Goal: Task Accomplishment & Management: Manage account settings

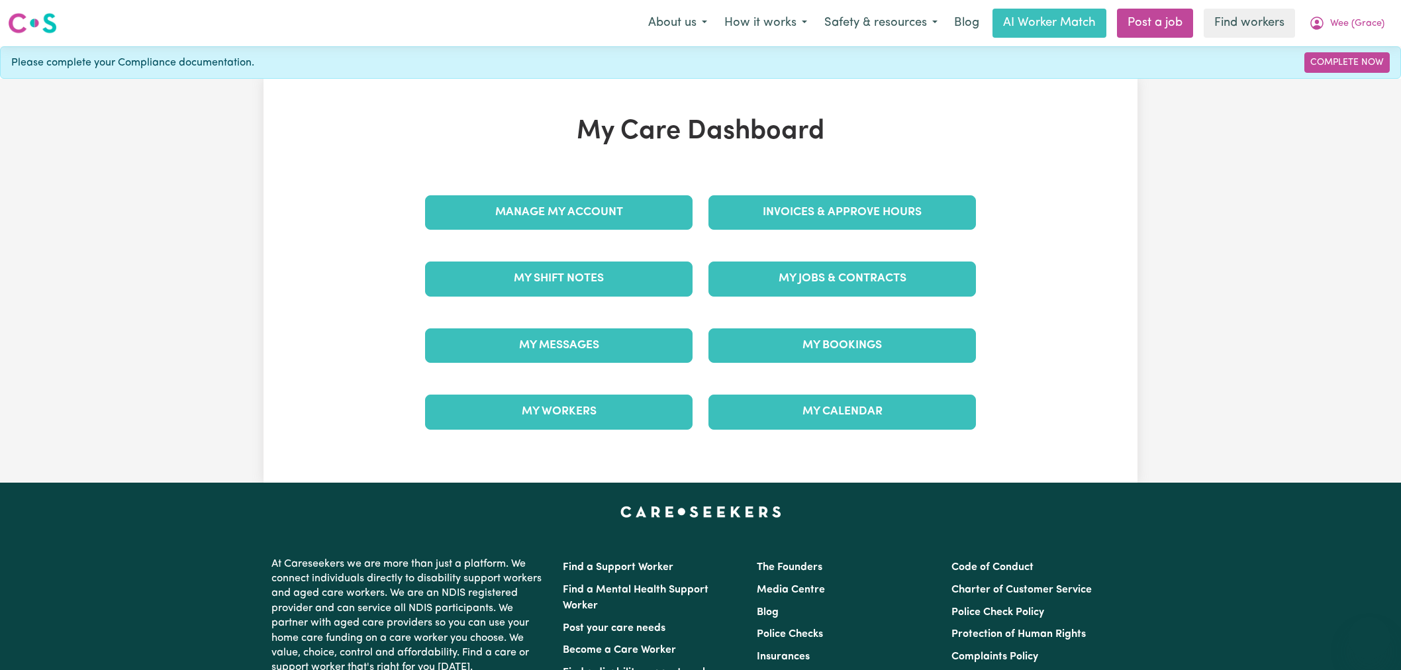
click at [753, 170] on div "My Care Dashboard Manage My Account Invoices & Approve Hours My Shift Notes My …" at bounding box center [700, 281] width 583 height 330
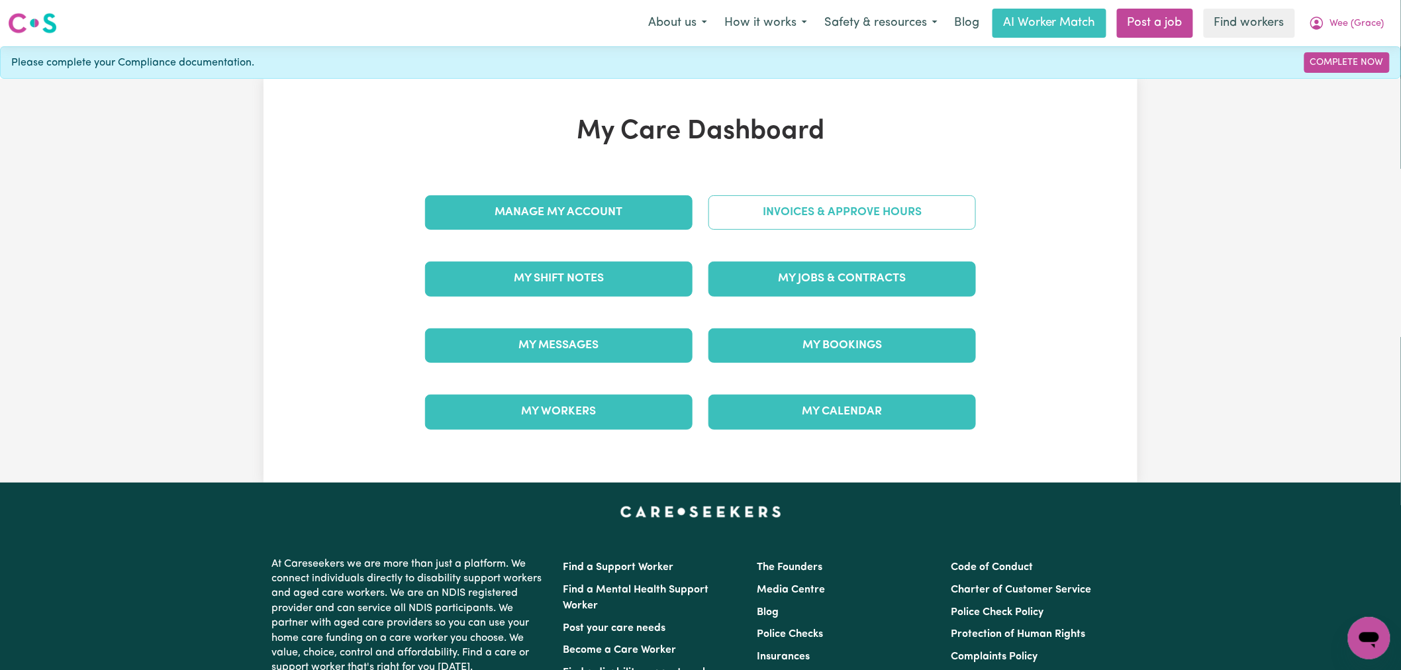
click at [778, 215] on link "Invoices & Approve Hours" at bounding box center [843, 212] width 268 height 34
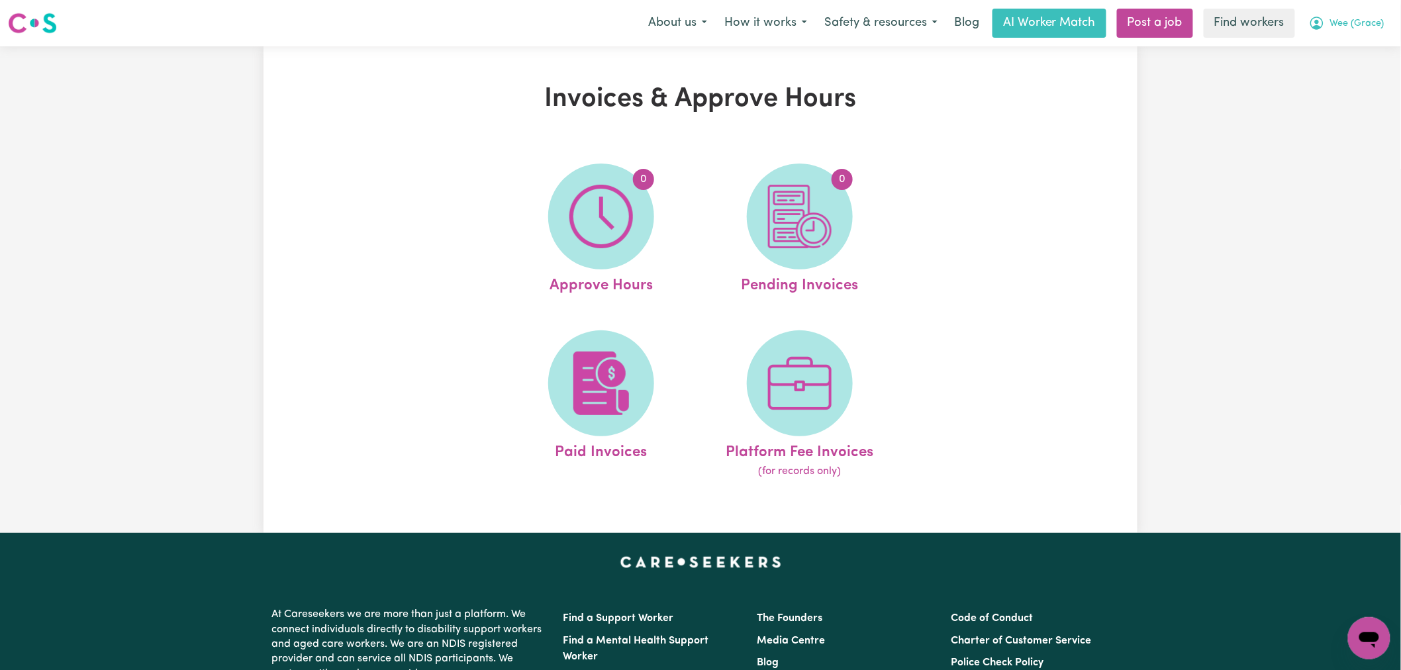
click at [1378, 25] on span "Wee (Grace)" at bounding box center [1357, 24] width 54 height 15
click at [1351, 56] on link "My Dashboard" at bounding box center [1340, 51] width 105 height 25
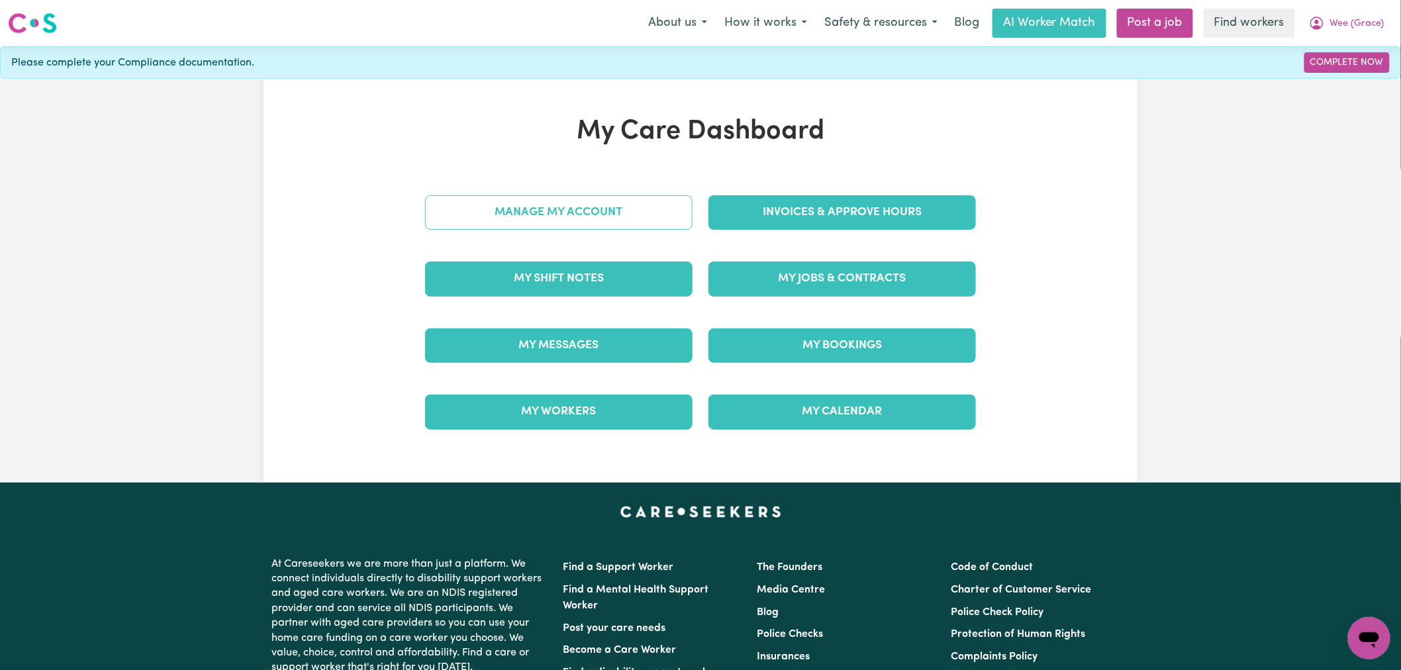
click at [609, 227] on link "Manage My Account" at bounding box center [559, 212] width 268 height 34
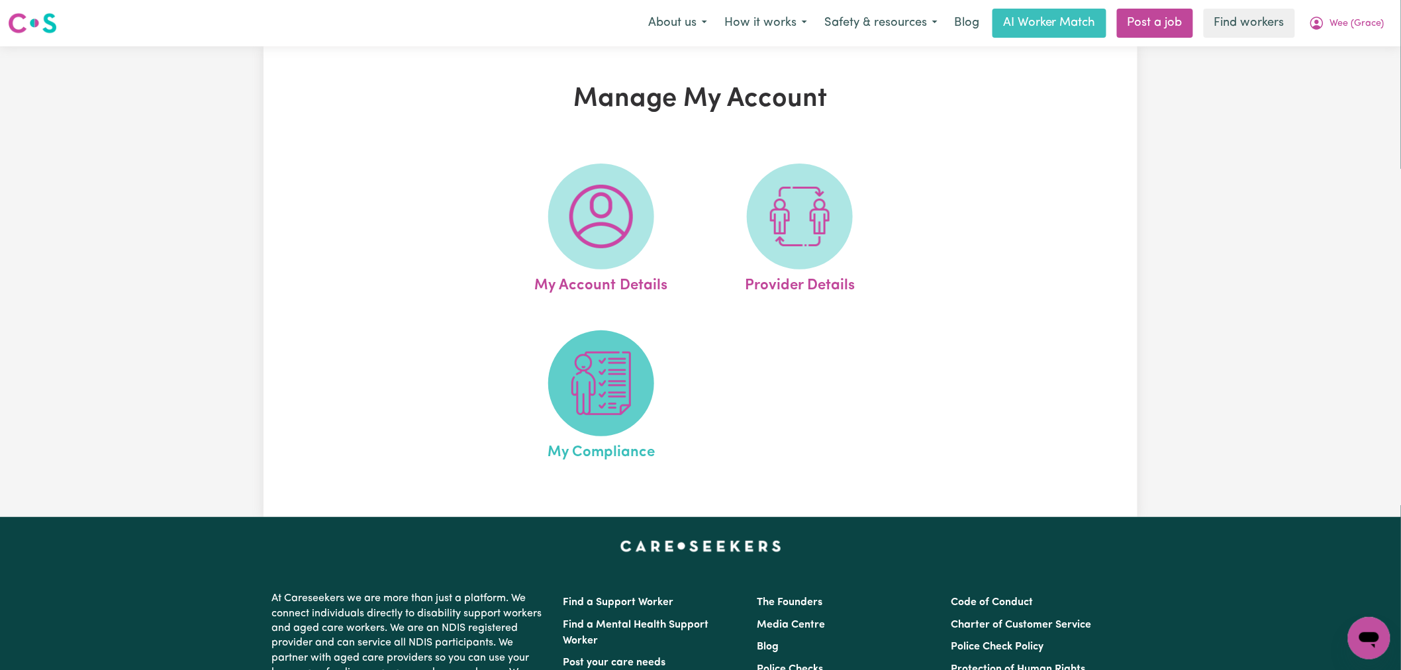
click at [616, 388] on img at bounding box center [601, 384] width 64 height 64
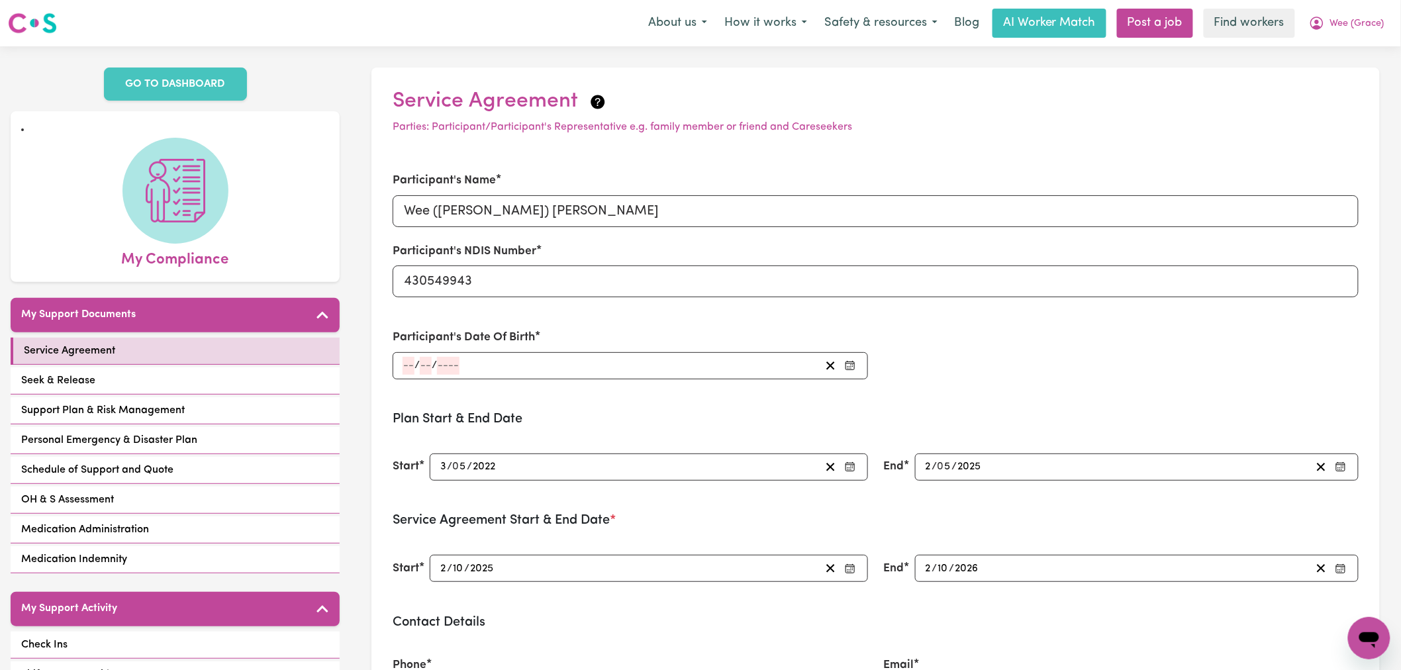
click at [500, 329] on label "Participant's Date Of Birth" at bounding box center [464, 337] width 142 height 17
drag, startPoint x: 1376, startPoint y: 23, endPoint x: 1367, endPoint y: 36, distance: 16.4
click at [1376, 22] on span "Wee (Grace)" at bounding box center [1357, 24] width 54 height 15
click at [1365, 45] on link "My Dashboard" at bounding box center [1340, 51] width 105 height 25
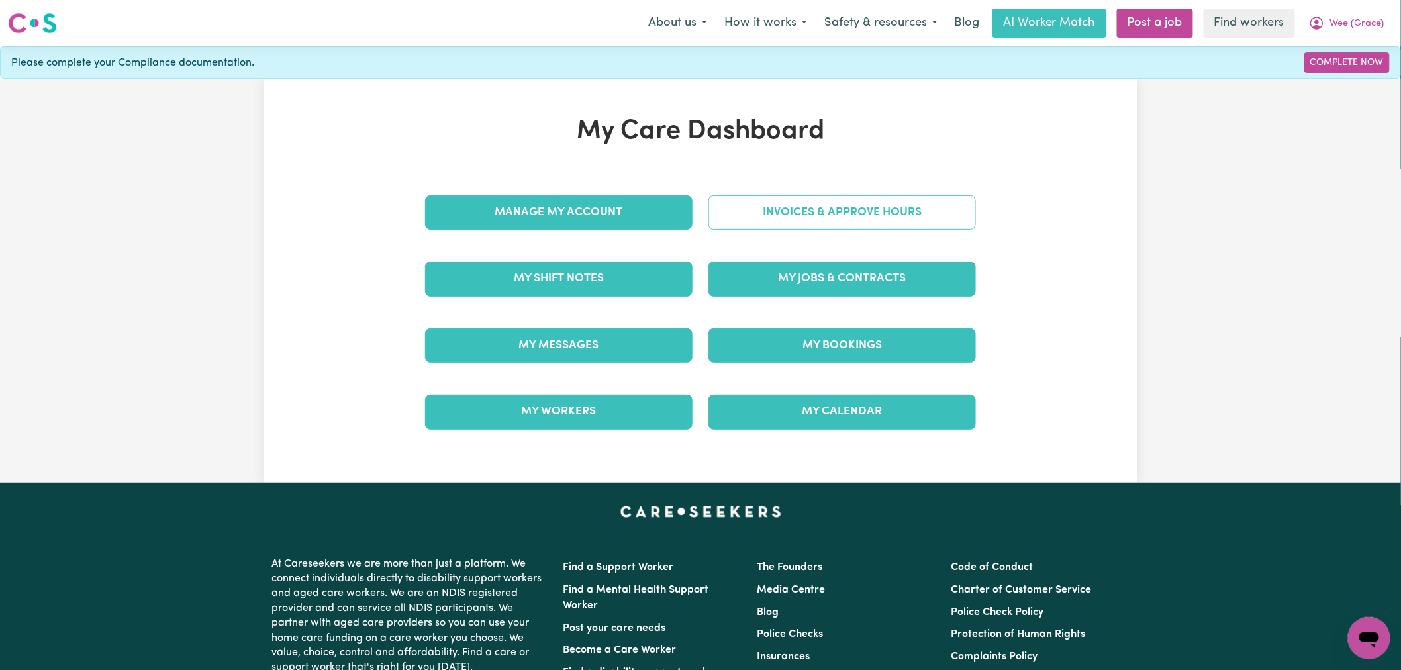
click at [819, 211] on link "Invoices & Approve Hours" at bounding box center [843, 212] width 268 height 34
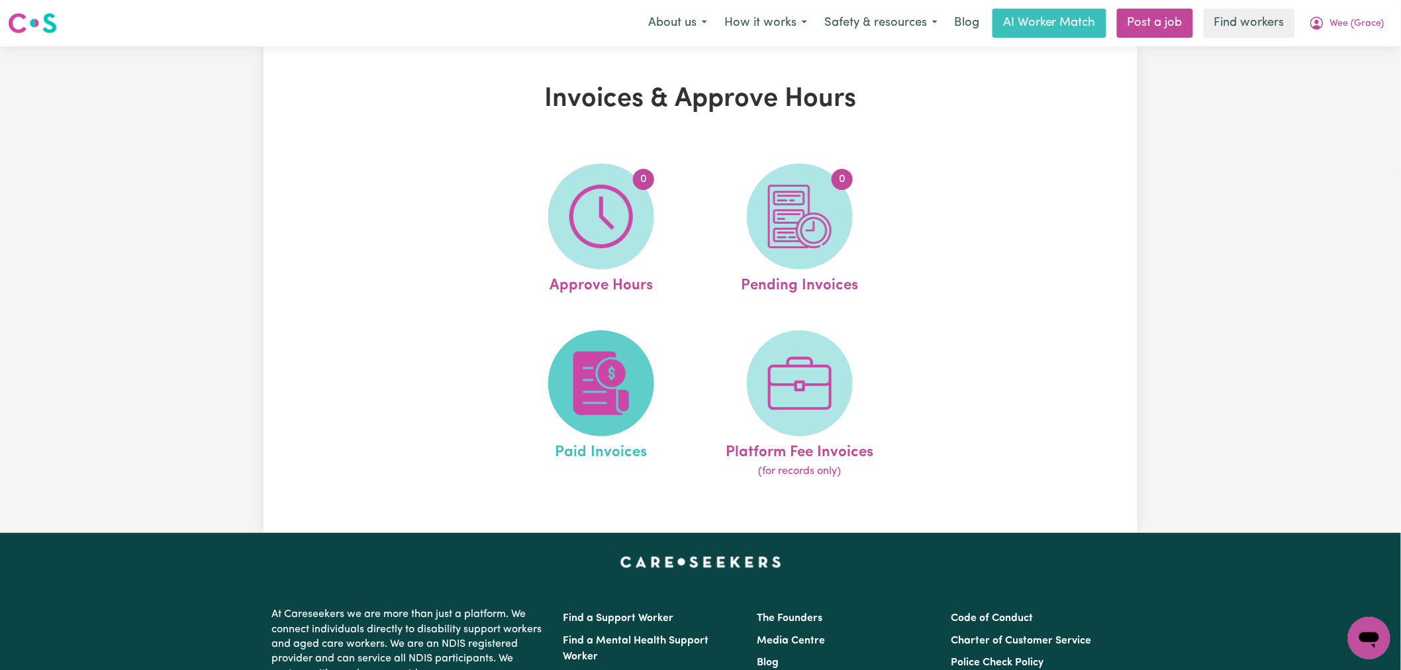
click at [634, 376] on span at bounding box center [601, 383] width 106 height 106
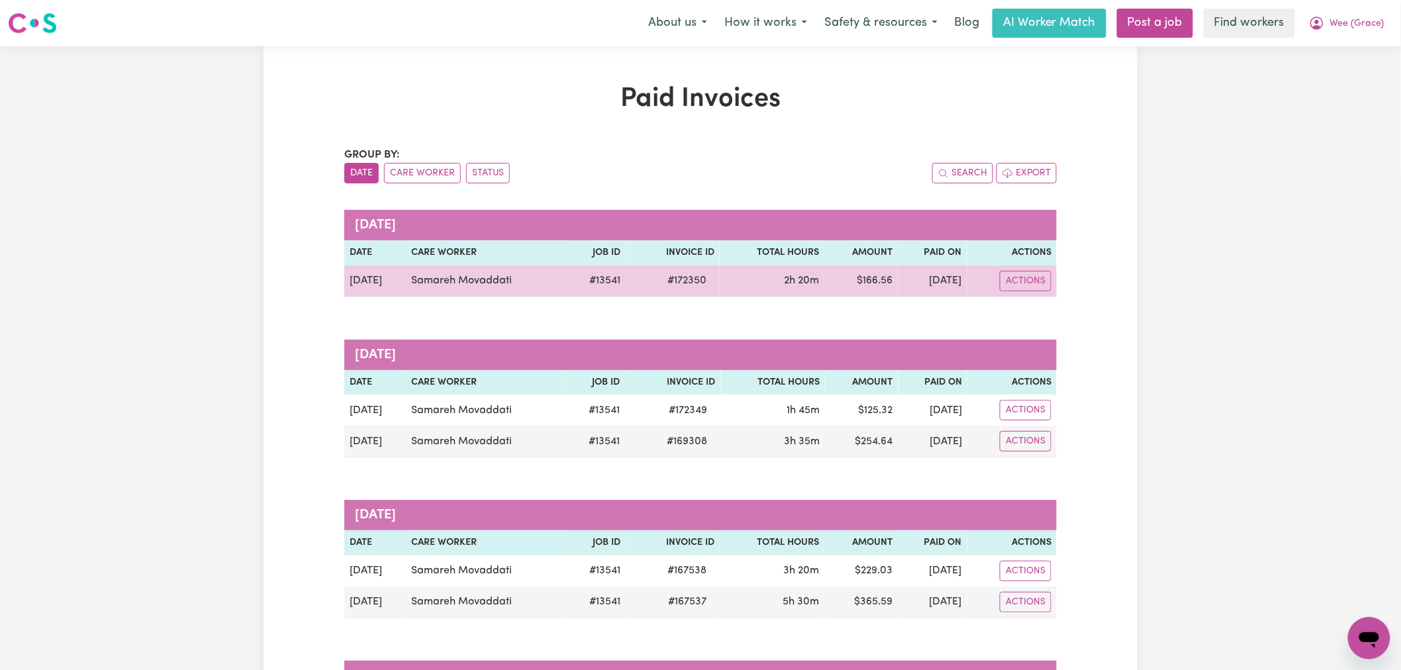
click at [411, 273] on td "Samareh Movaddati" at bounding box center [486, 282] width 160 height 32
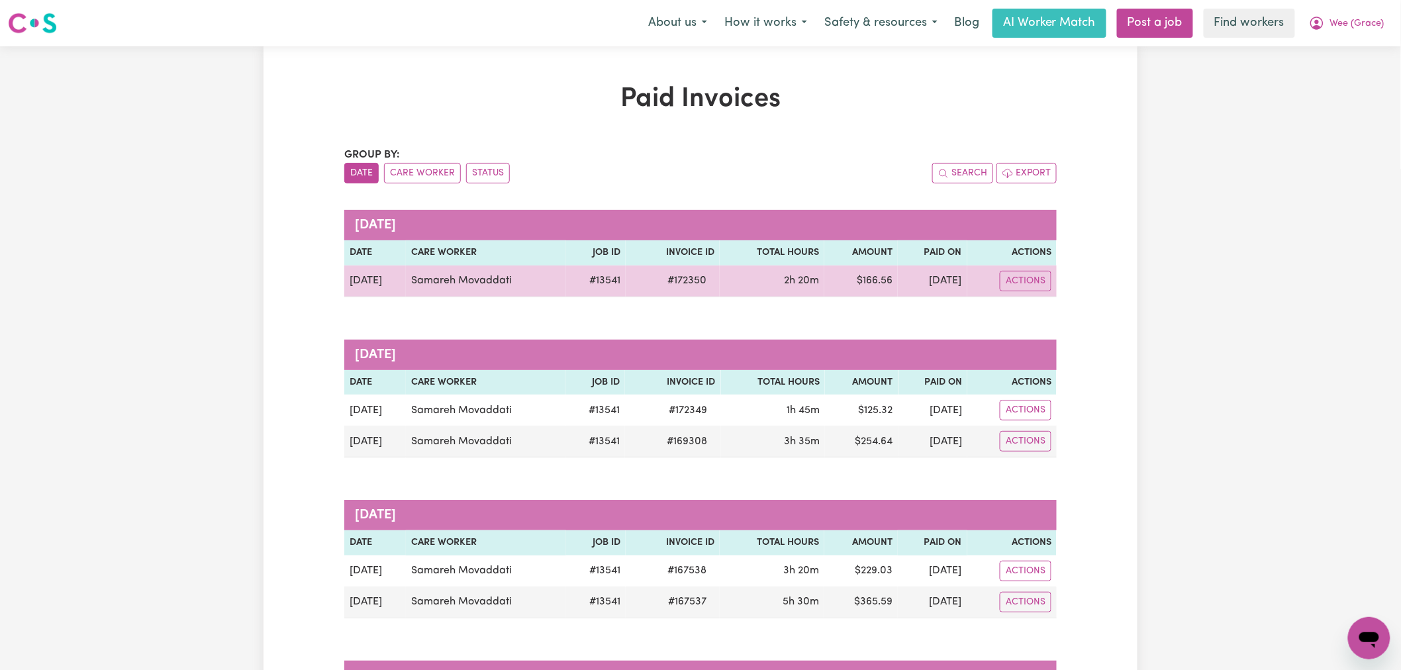
click at [477, 286] on td "Samareh Movaddati" at bounding box center [486, 282] width 160 height 32
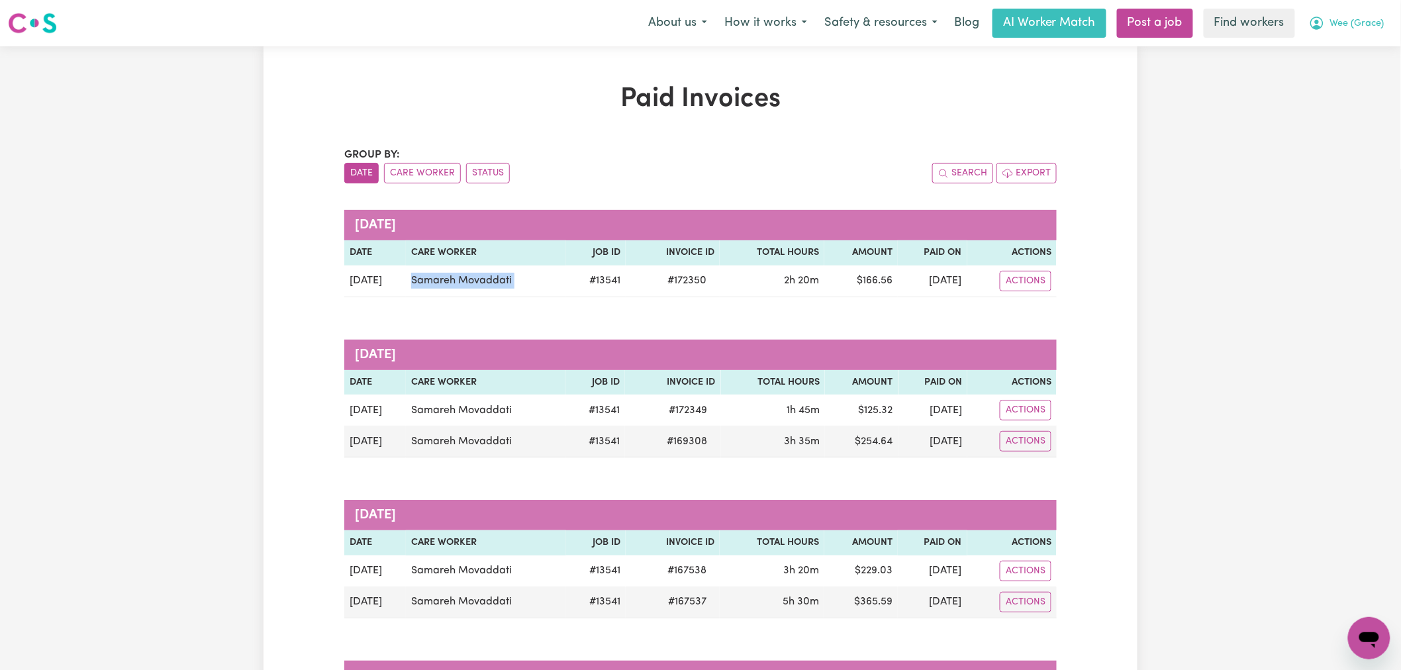
click at [1376, 25] on span "Wee (Grace)" at bounding box center [1357, 24] width 54 height 15
click at [1355, 74] on link "Logout" at bounding box center [1340, 76] width 105 height 25
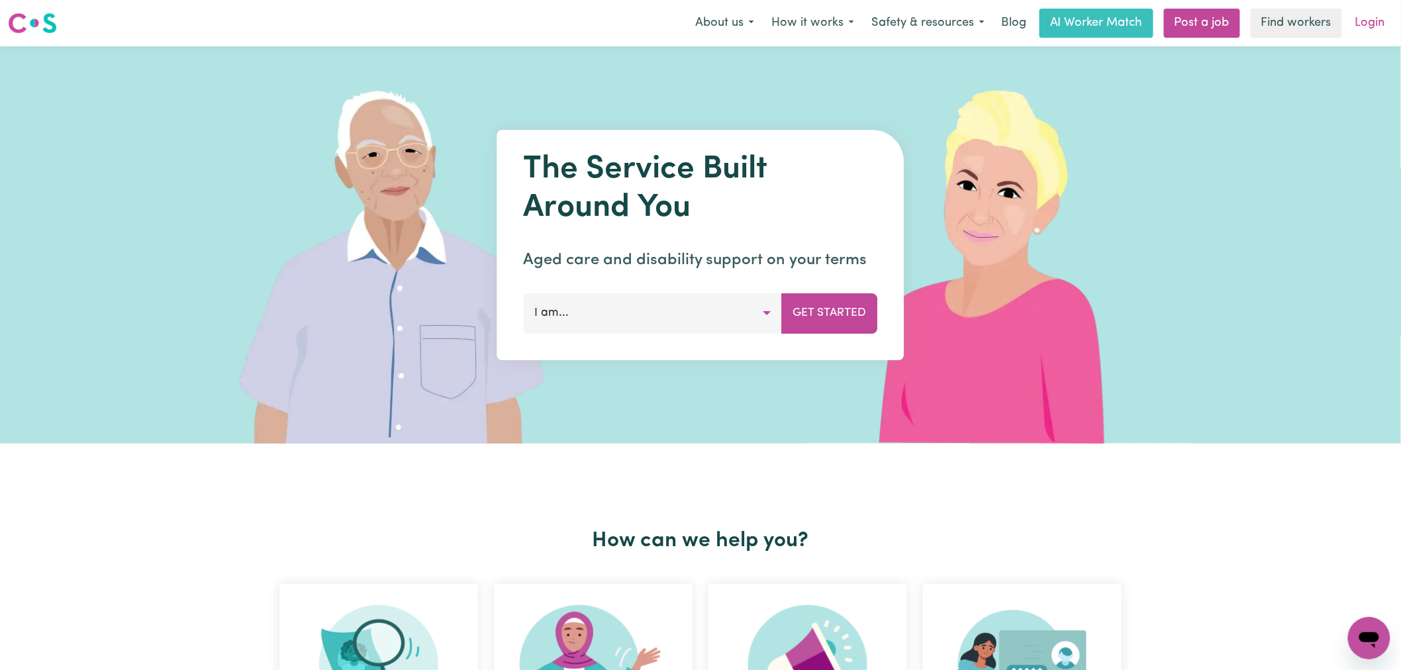
click at [1363, 23] on link "Login" at bounding box center [1371, 23] width 46 height 29
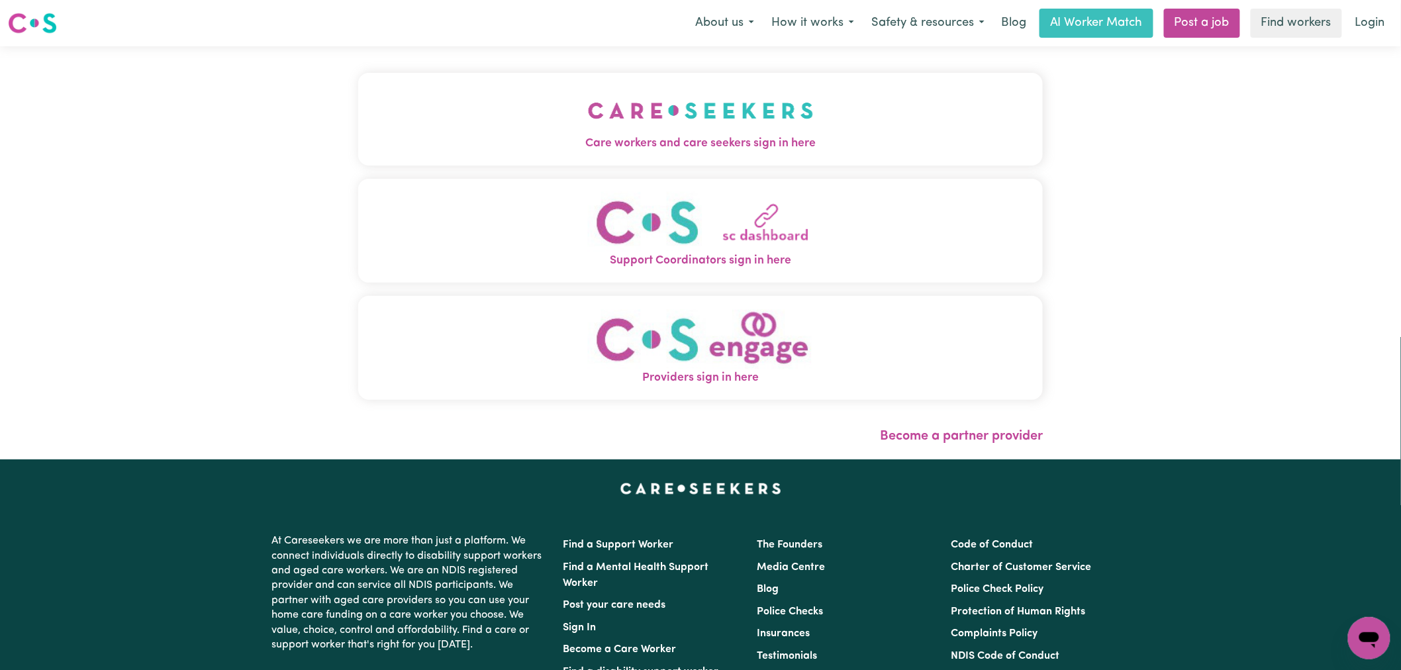
click at [450, 136] on span "Care workers and care seekers sign in here" at bounding box center [700, 143] width 685 height 17
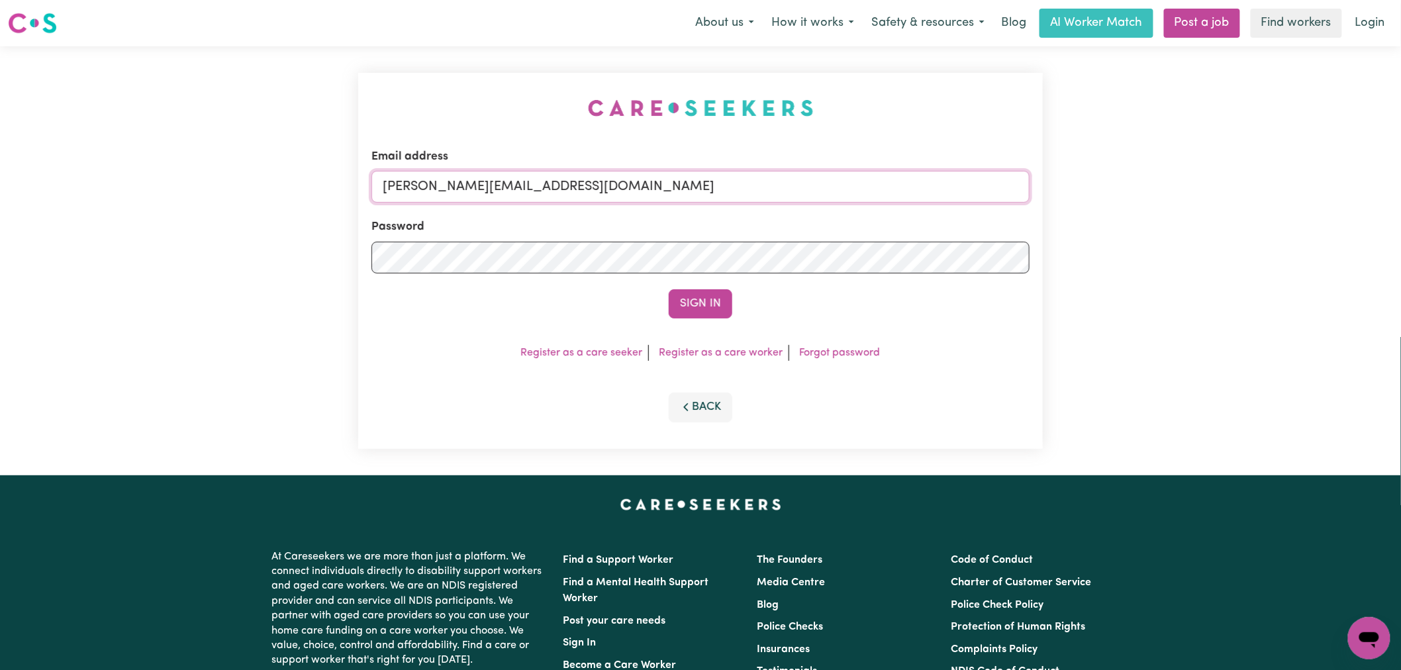
drag, startPoint x: 634, startPoint y: 180, endPoint x: 626, endPoint y: 202, distance: 23.0
click at [634, 180] on input "[PERSON_NAME][EMAIL_ADDRESS][DOMAIN_NAME]" at bounding box center [700, 187] width 658 height 32
drag, startPoint x: 732, startPoint y: 181, endPoint x: 454, endPoint y: 177, distance: 278.8
click at [454, 177] on input "[EMAIL_ADDRESS][DOMAIN_NAME]" at bounding box center [700, 187] width 658 height 32
click at [451, 182] on input "superuser~[EMAIL_ADDRESS][DOMAIN_NAME]" at bounding box center [700, 187] width 658 height 32
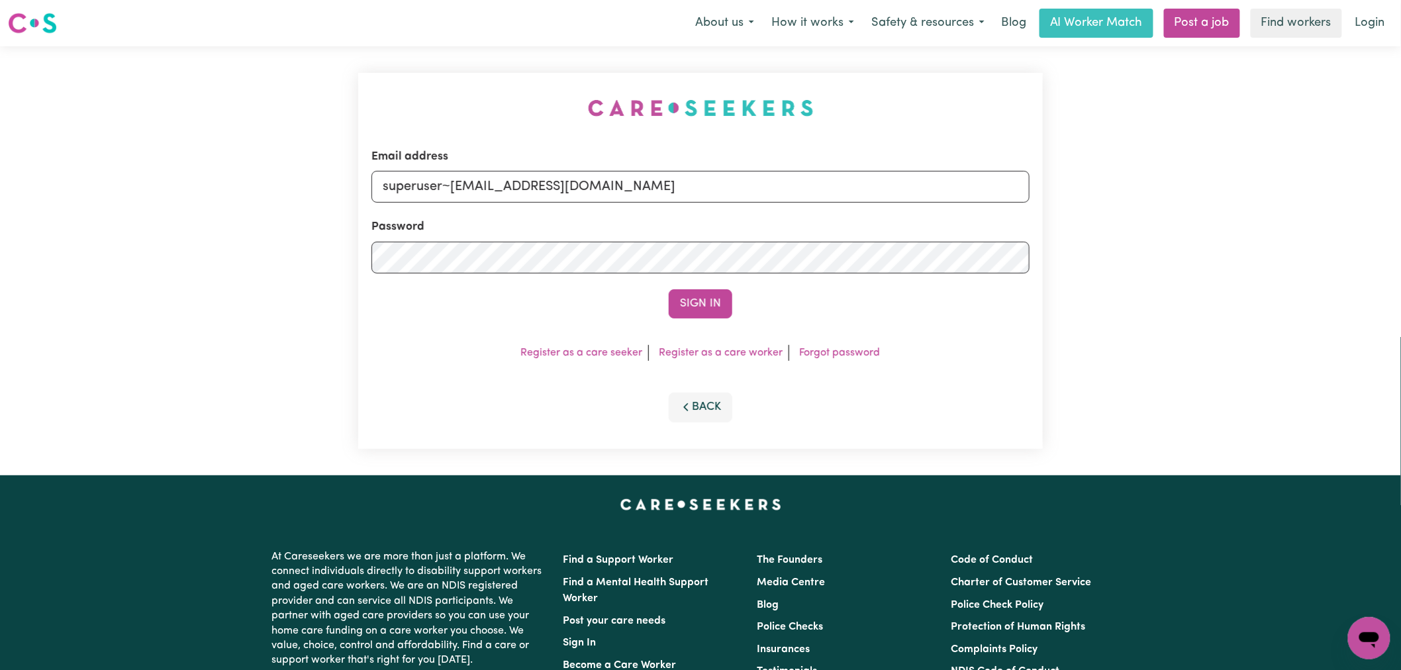
type input "superuser~[EMAIL_ADDRESS][DOMAIN_NAME]"
click at [669, 289] on button "Sign In" at bounding box center [701, 303] width 64 height 29
